Goal: Task Accomplishment & Management: Manage account settings

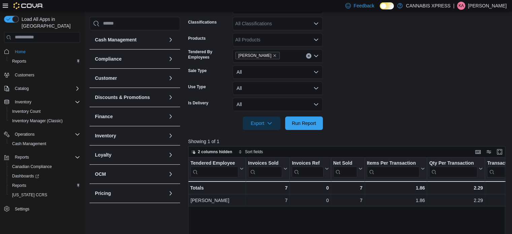
scroll to position [119, 0]
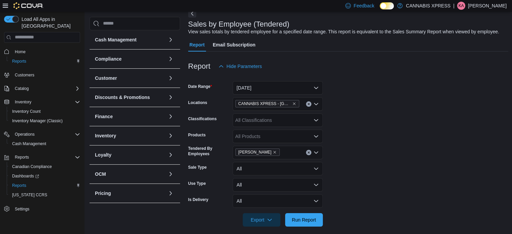
scroll to position [36, 0]
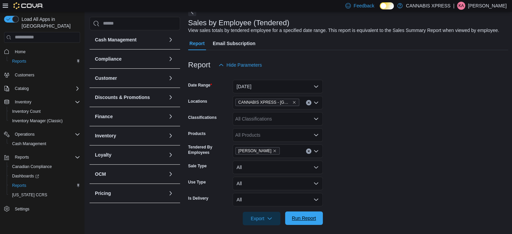
click at [305, 215] on span "Run Report" at bounding box center [304, 218] width 24 height 7
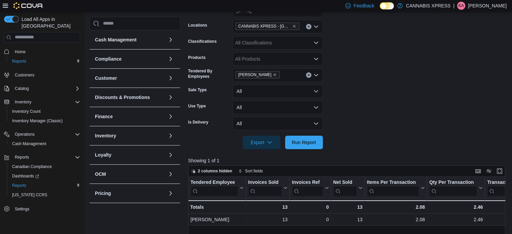
scroll to position [112, 0]
click at [486, 6] on p "[PERSON_NAME]" at bounding box center [487, 6] width 39 height 8
click at [455, 64] on span "Sign Out" at bounding box center [463, 64] width 18 height 7
